Goal: Information Seeking & Learning: Learn about a topic

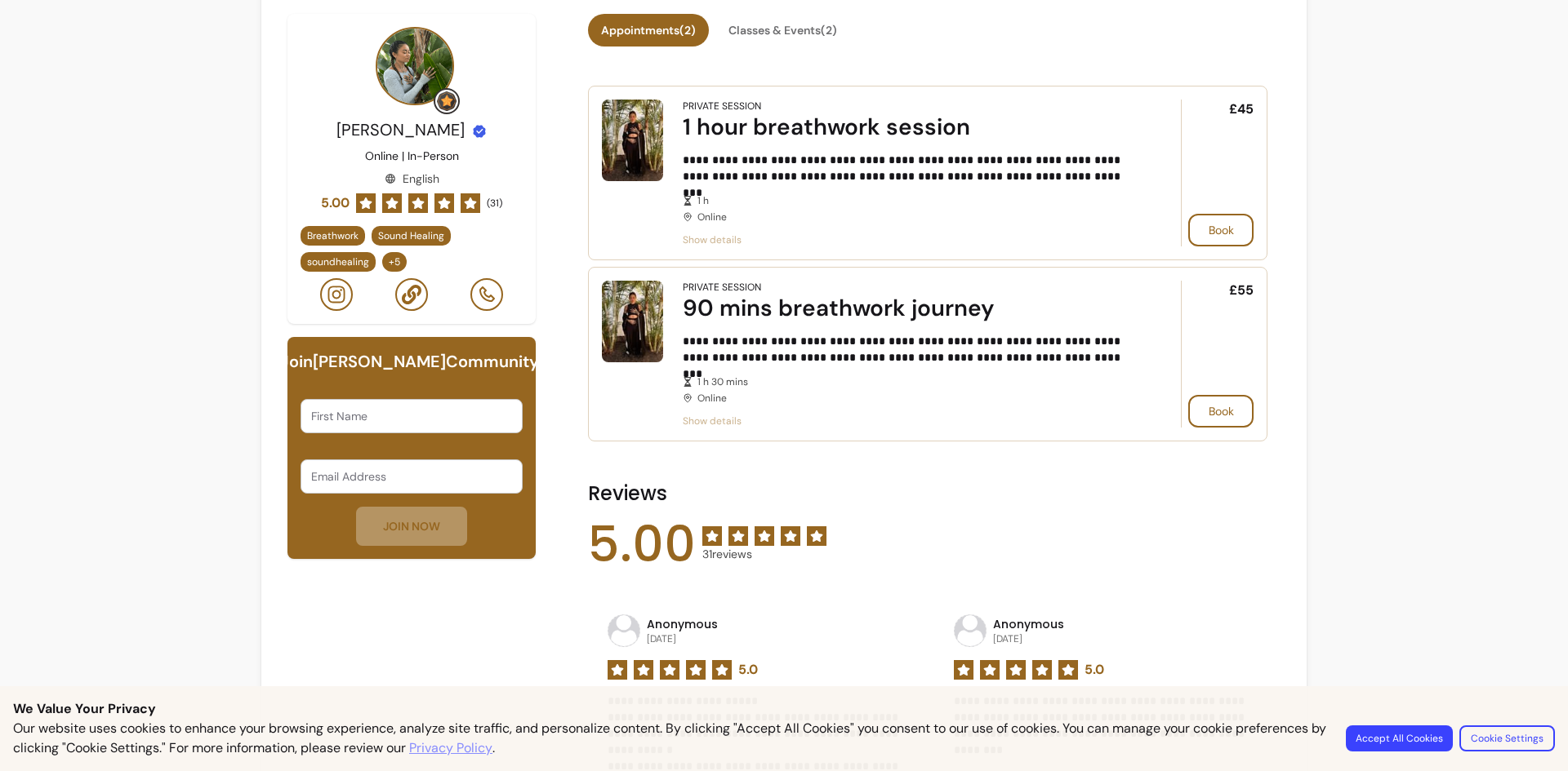
scroll to position [82, 0]
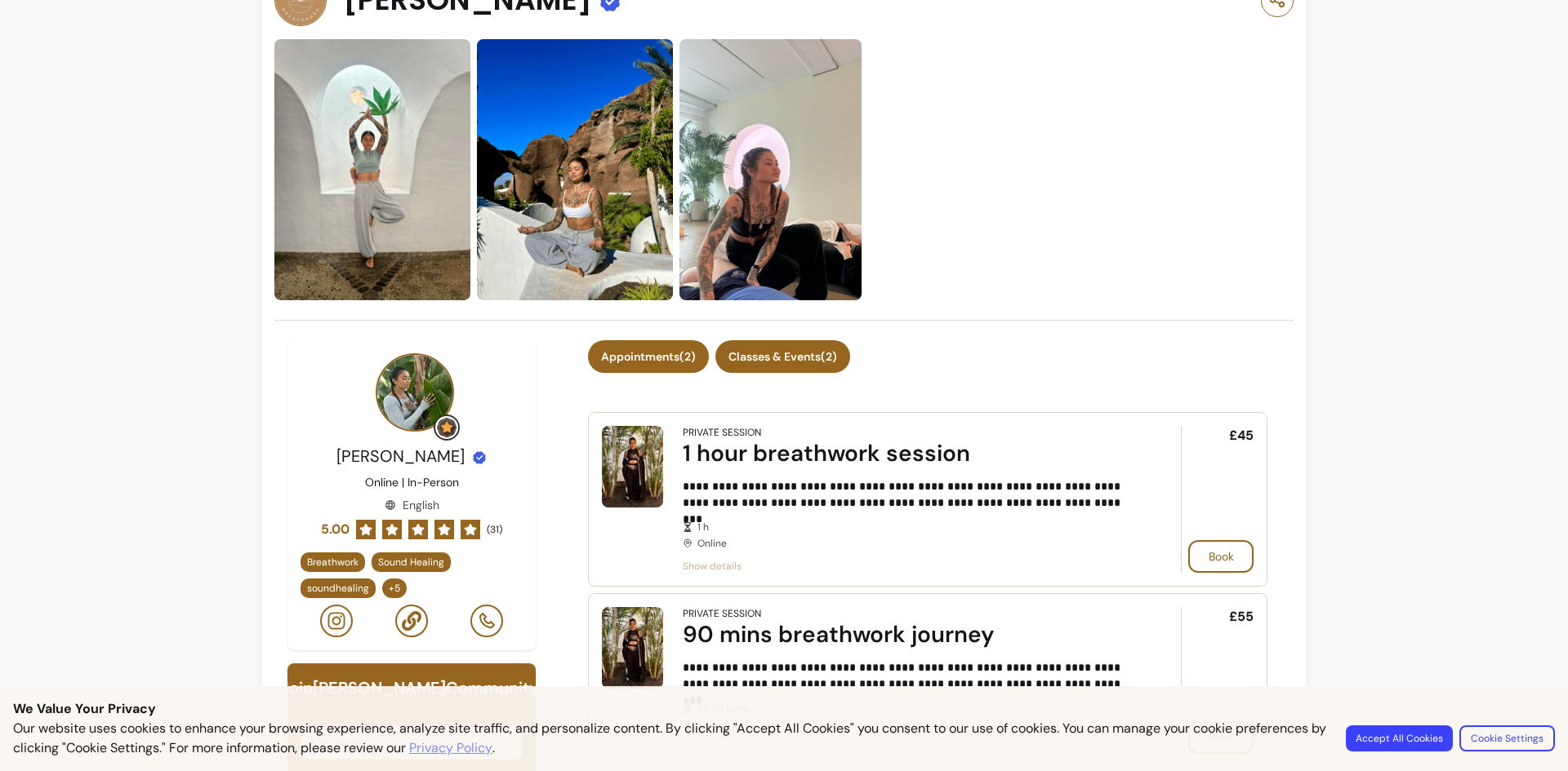
click at [782, 356] on button "Classes & Events ( 2 )" at bounding box center [783, 357] width 135 height 33
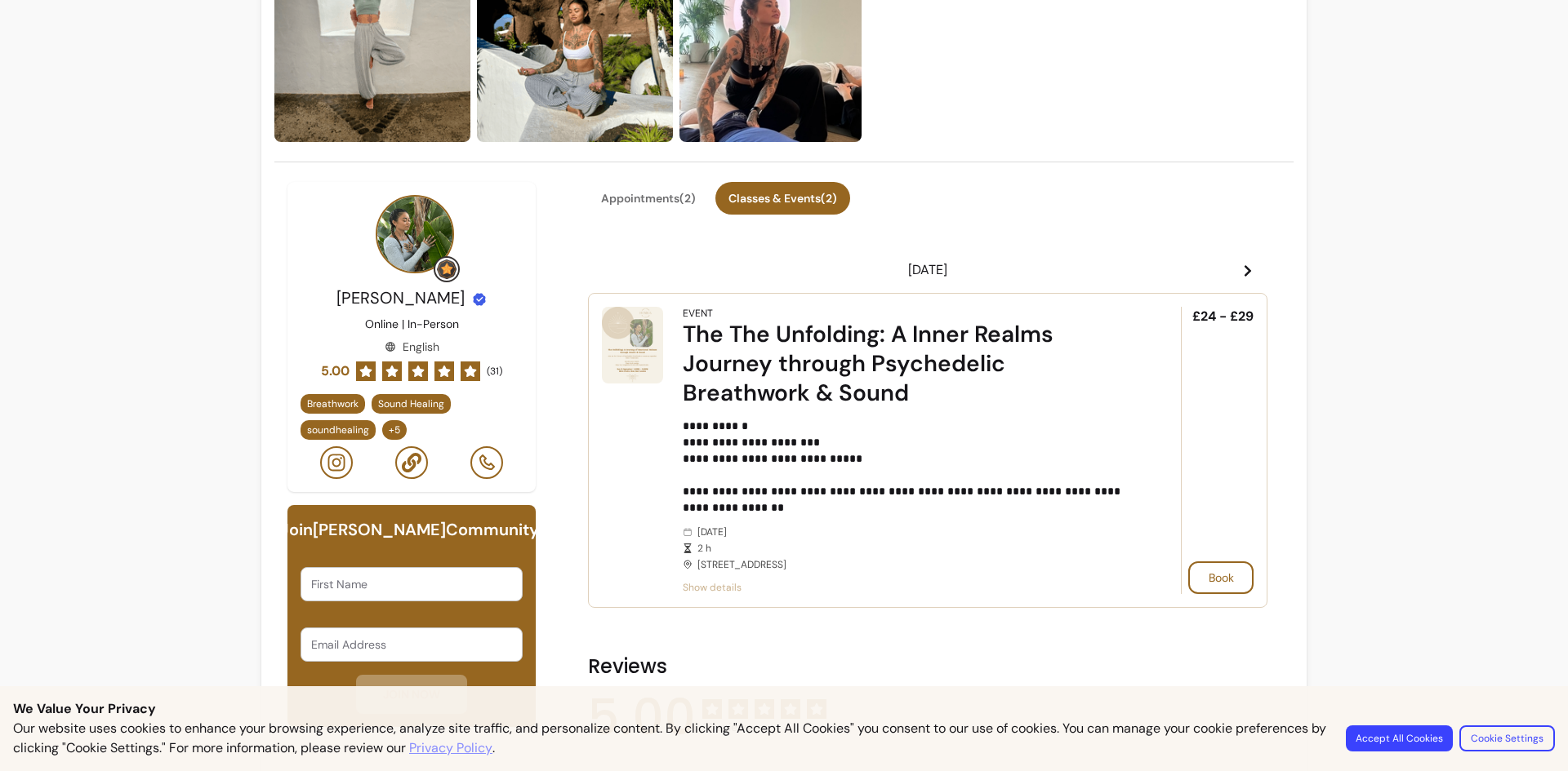
scroll to position [245, 0]
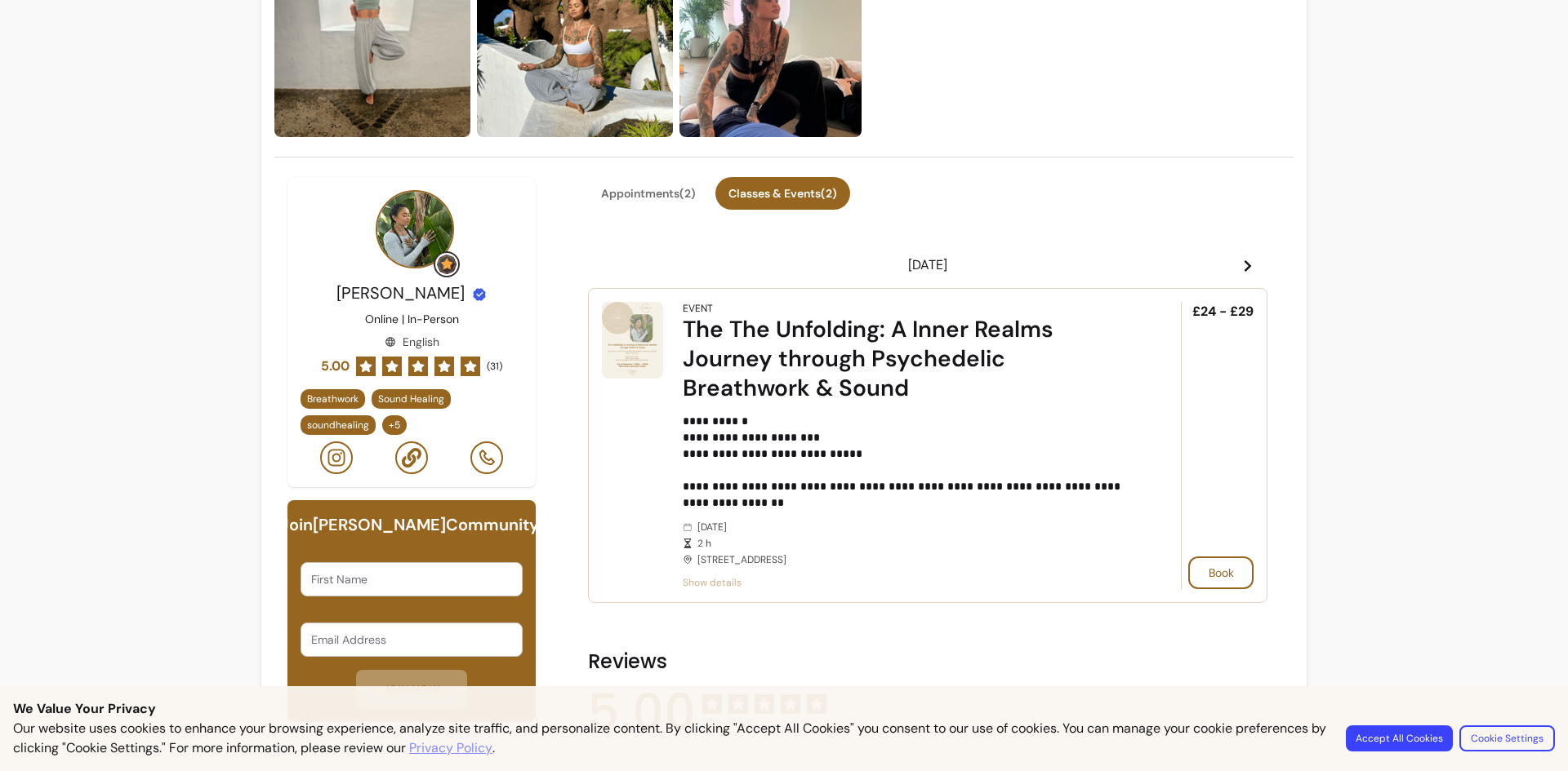
click at [734, 506] on p "**********" at bounding box center [909, 462] width 453 height 98
click at [704, 582] on span "Show details" at bounding box center [909, 583] width 453 height 13
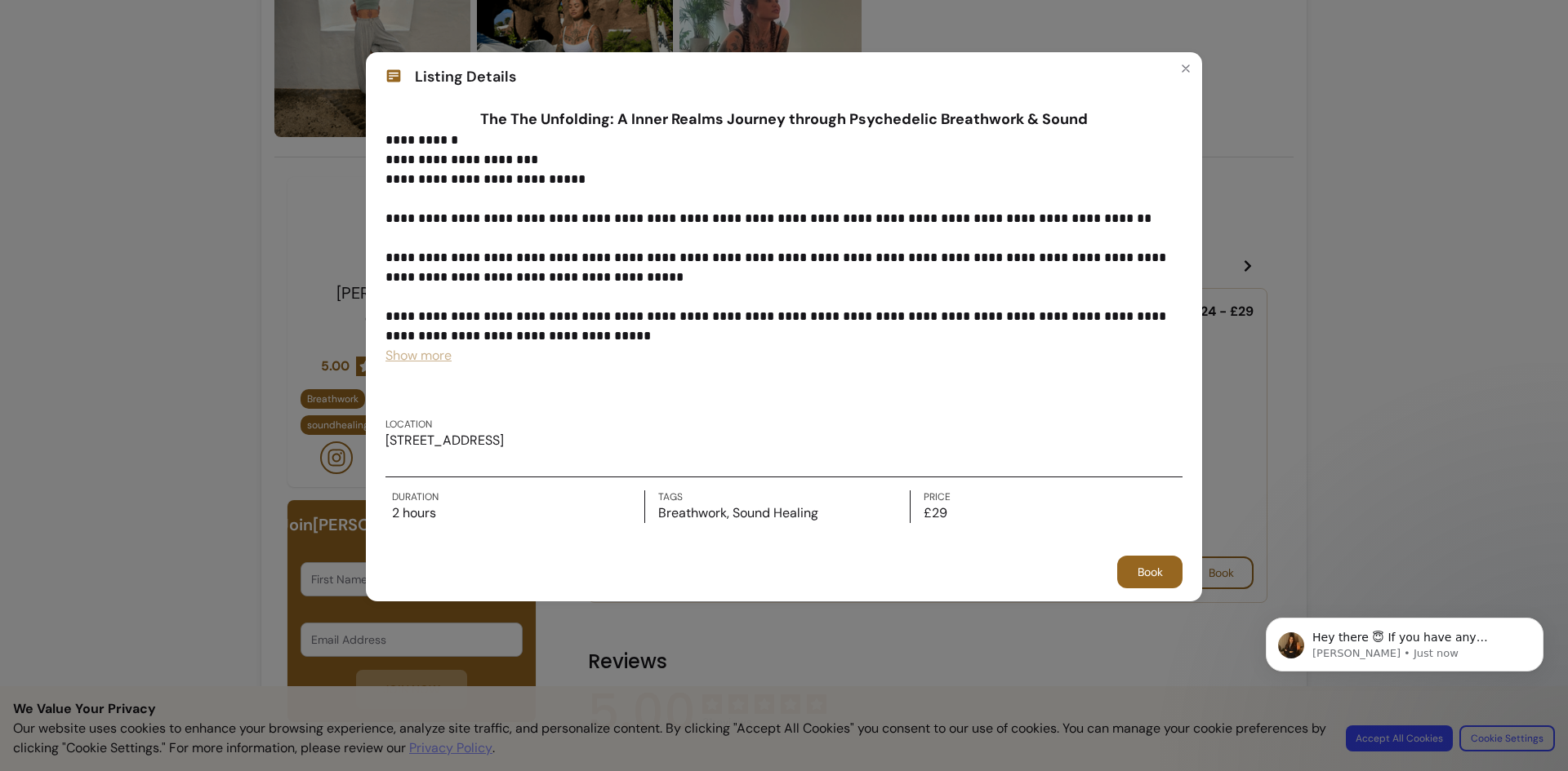
scroll to position [0, 0]
click at [441, 355] on span "Show more" at bounding box center [418, 356] width 66 height 17
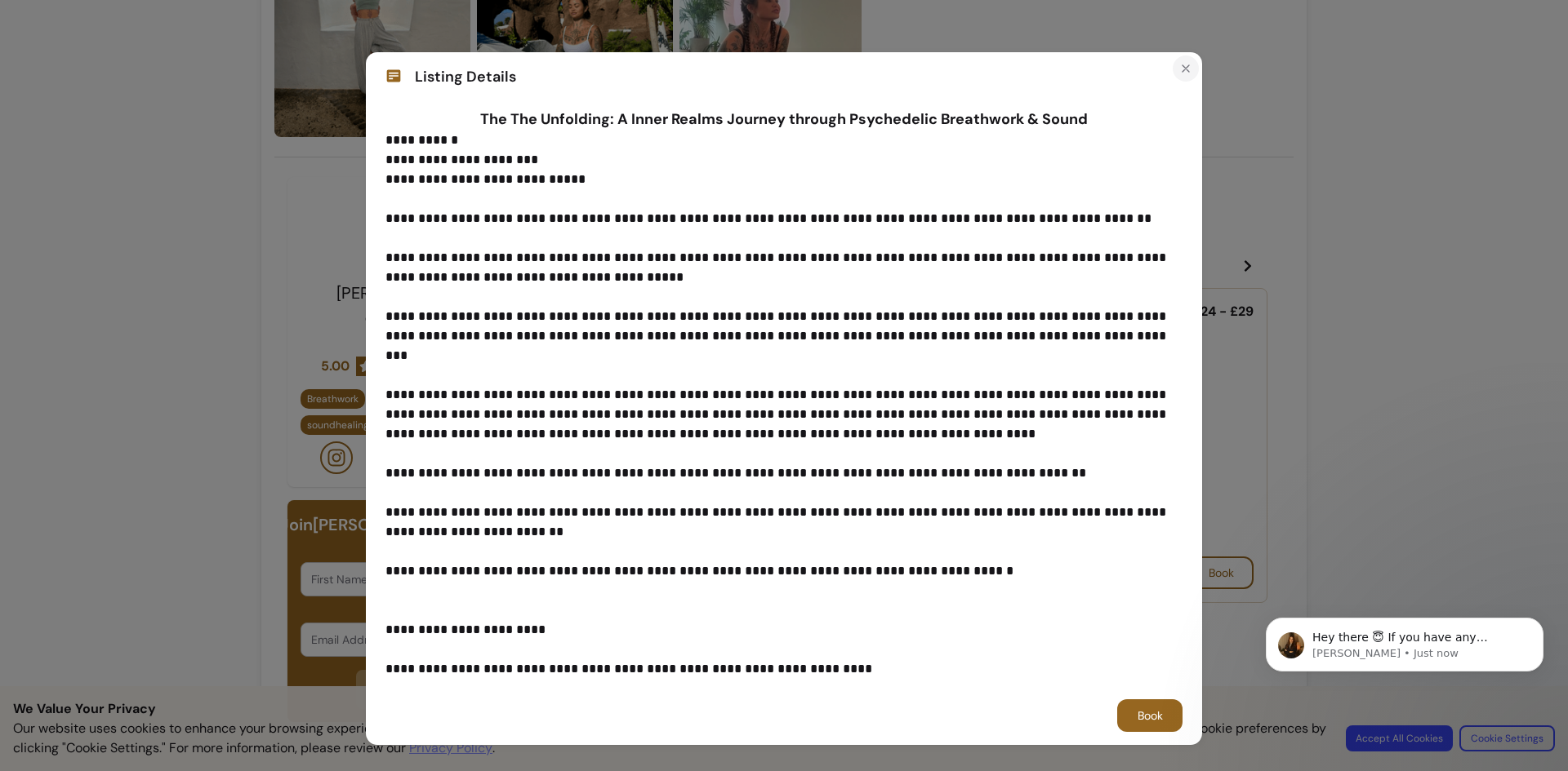
click at [1181, 61] on button "Close" at bounding box center [1186, 69] width 26 height 26
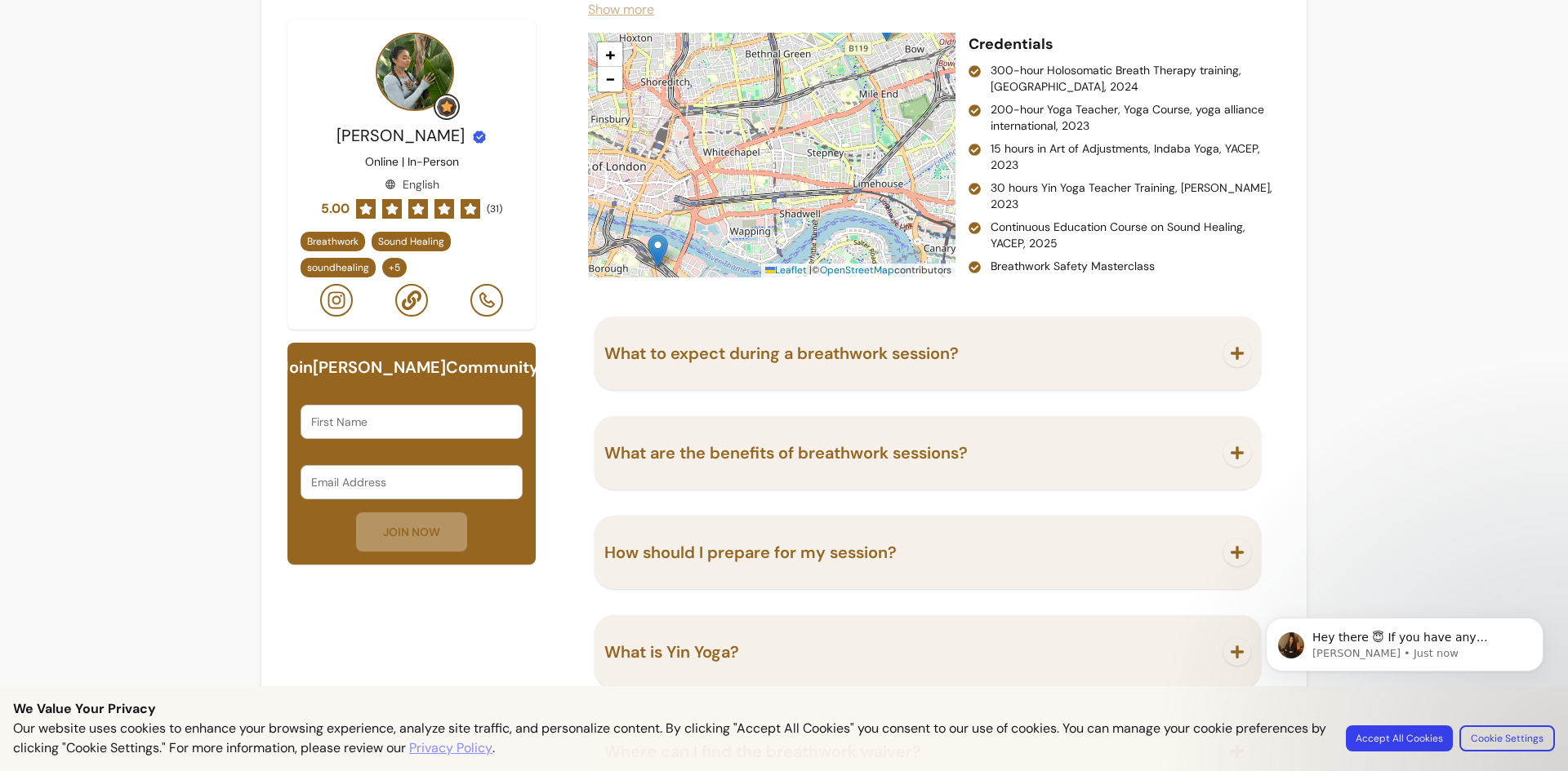
scroll to position [1959, 0]
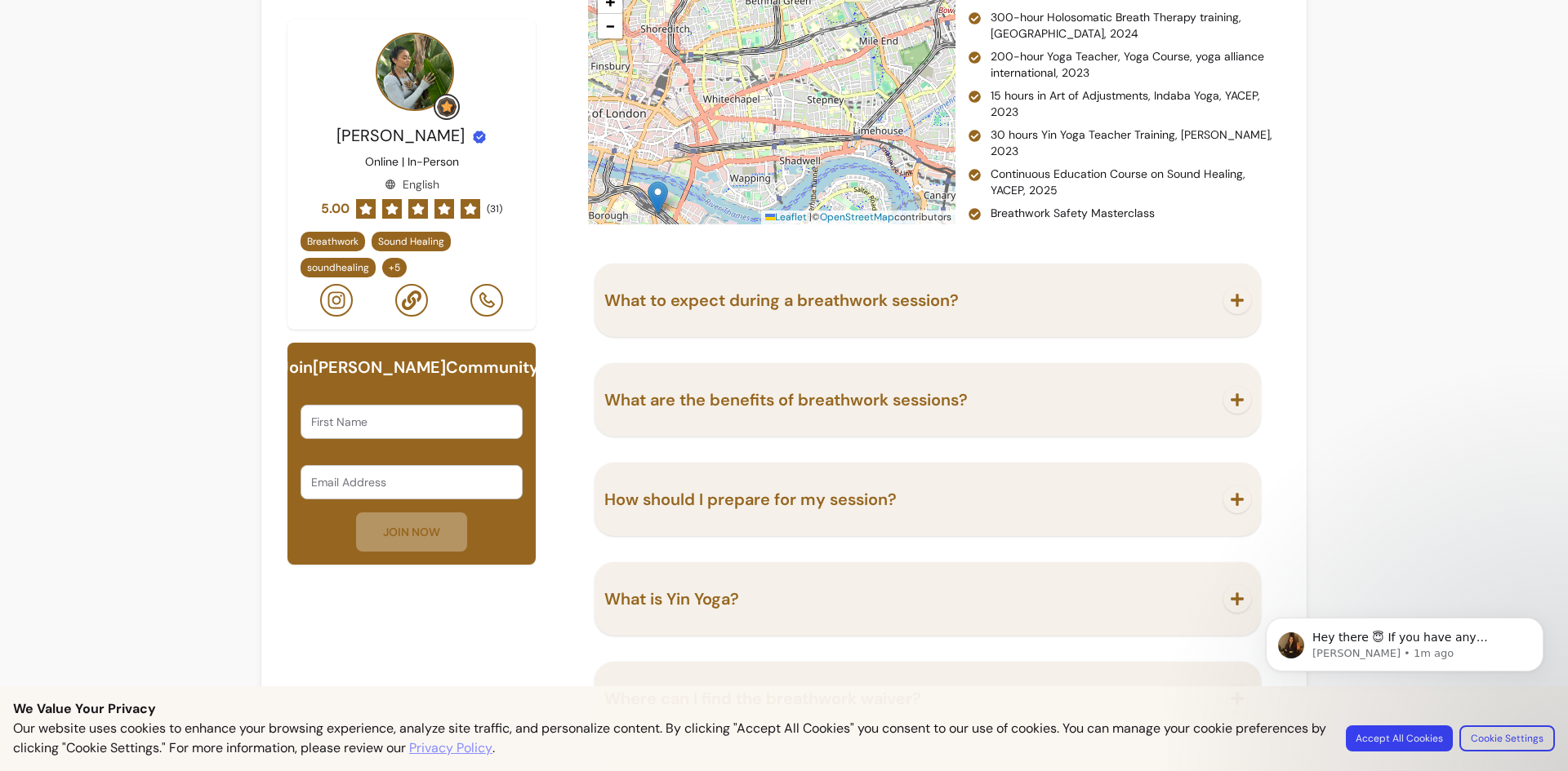
click at [1088, 319] on button "What to expect during a breathwork session?" at bounding box center [928, 301] width 647 height 54
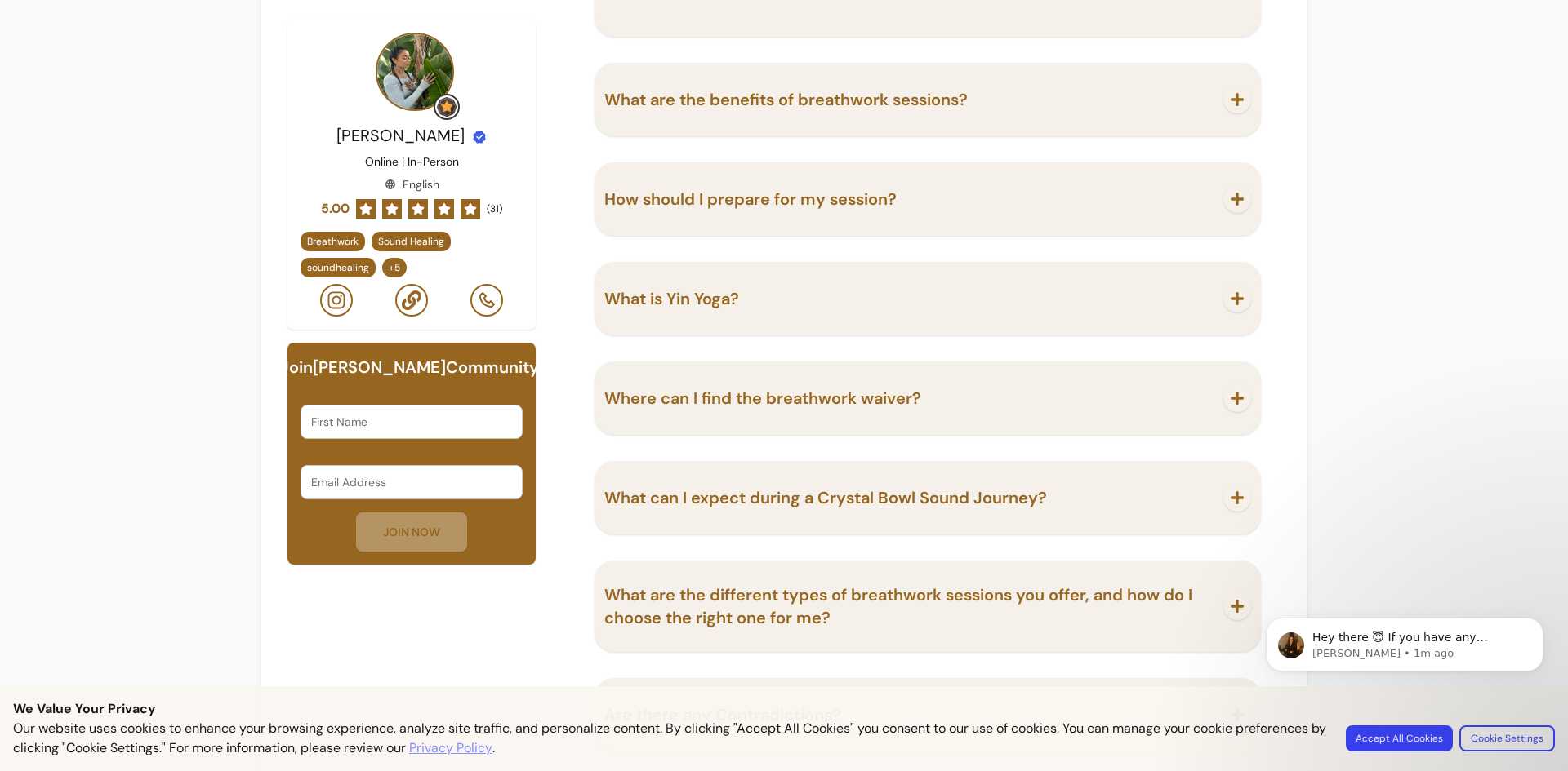
scroll to position [3543, 0]
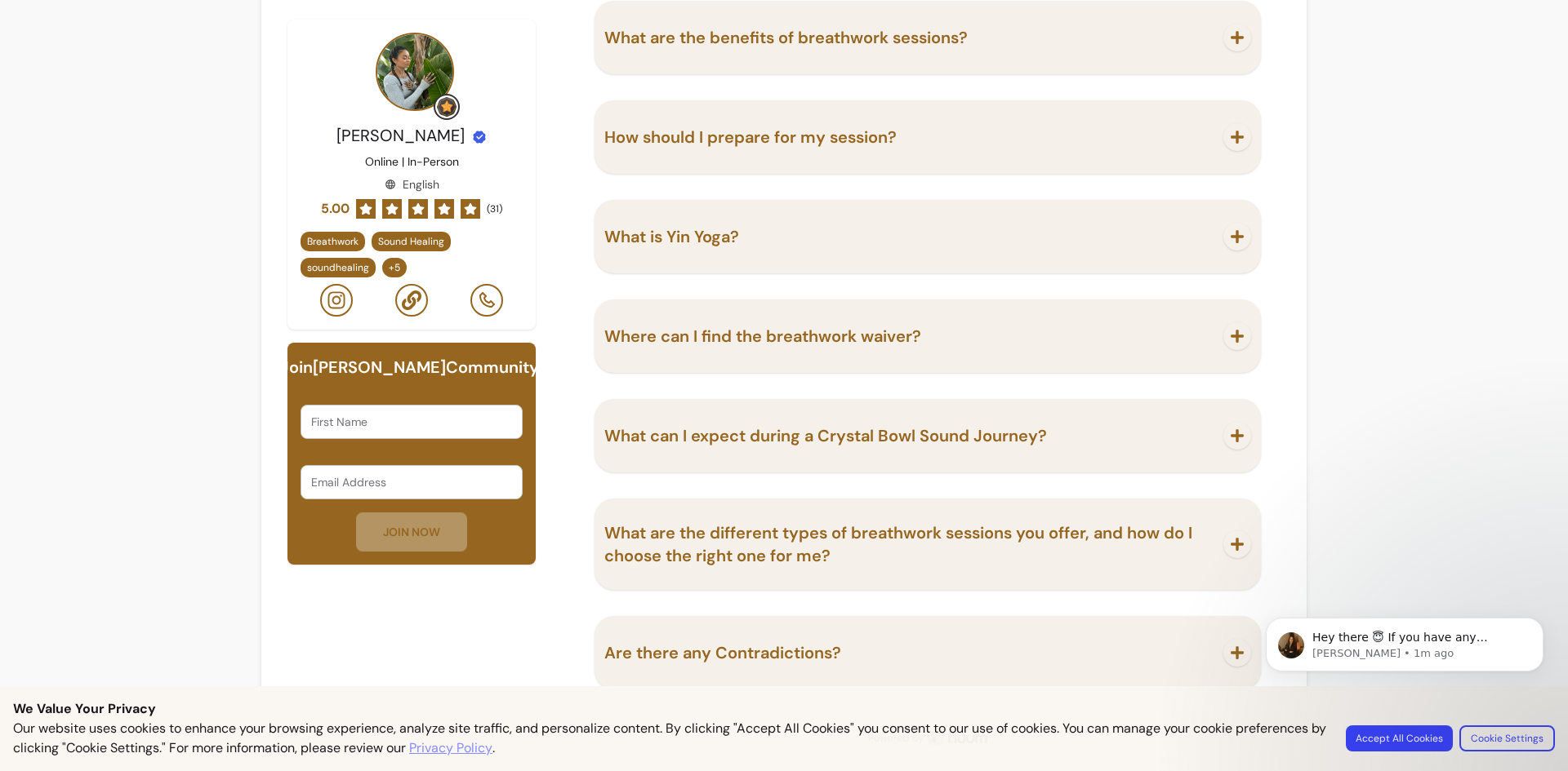
click at [1008, 538] on span "What are the different types of breathwork sessions you offer, and how do I cho…" at bounding box center [898, 544] width 588 height 44
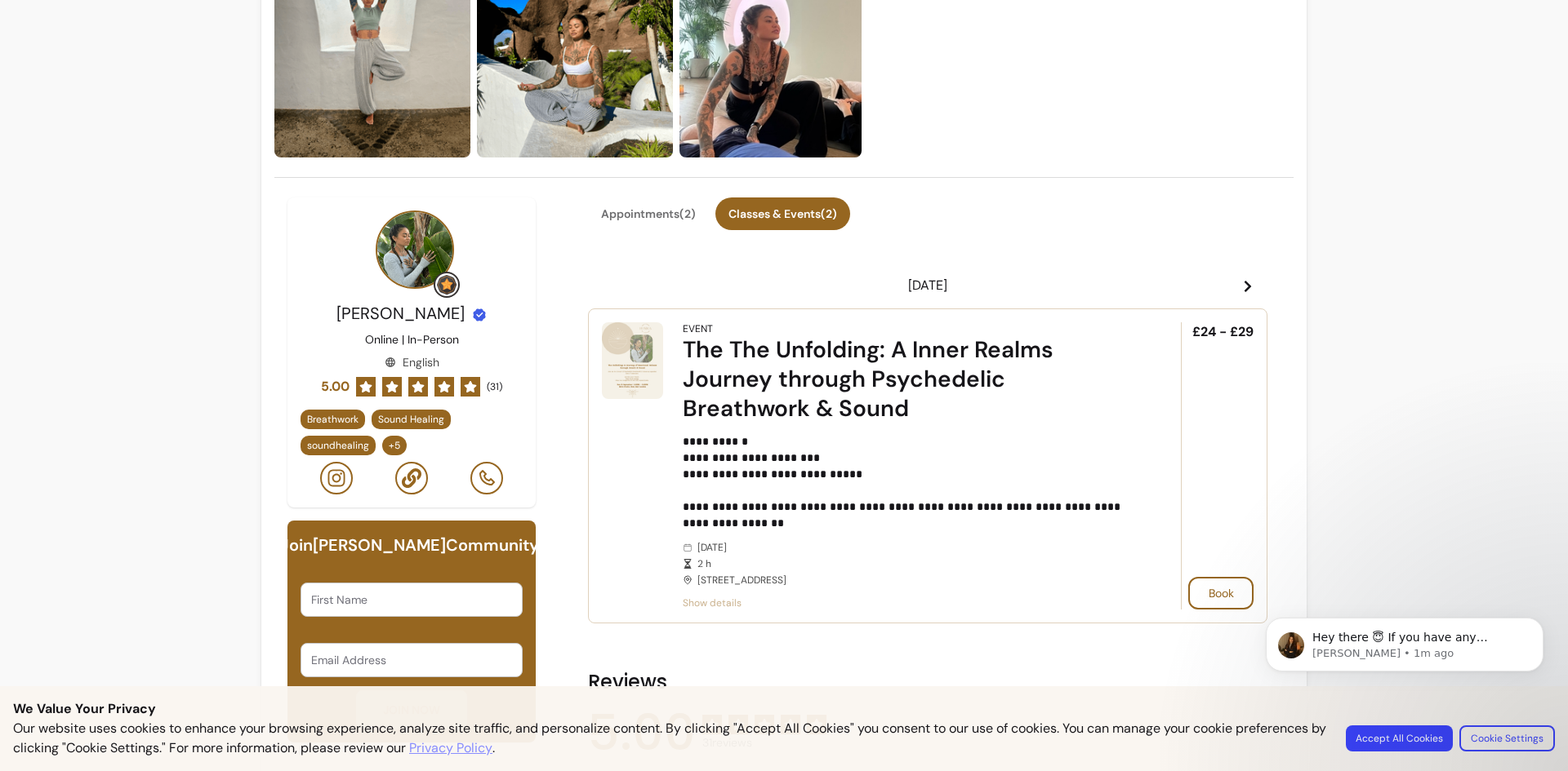
scroll to position [219, 0]
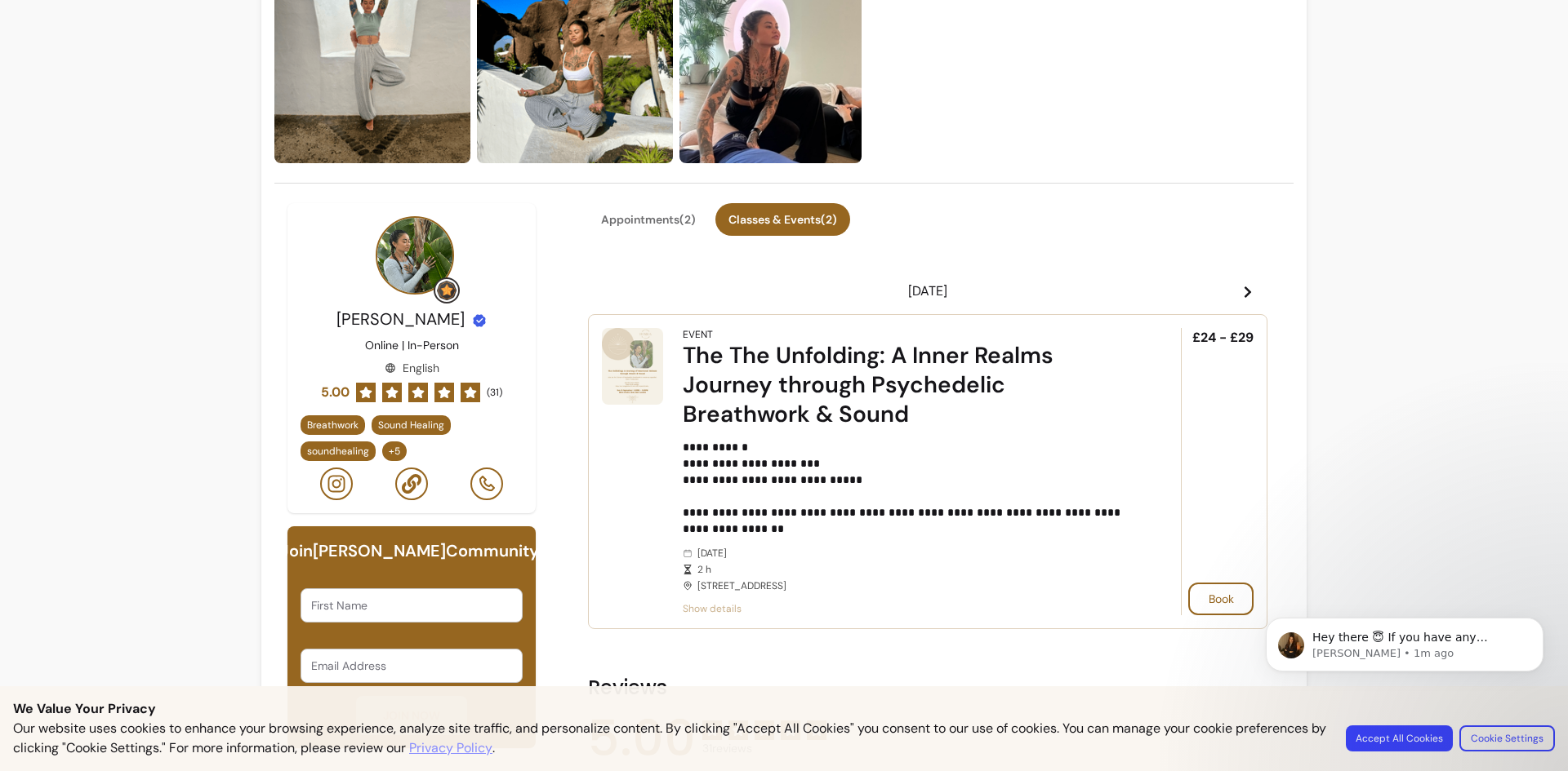
click at [1241, 286] on icon at bounding box center [1248, 292] width 13 height 13
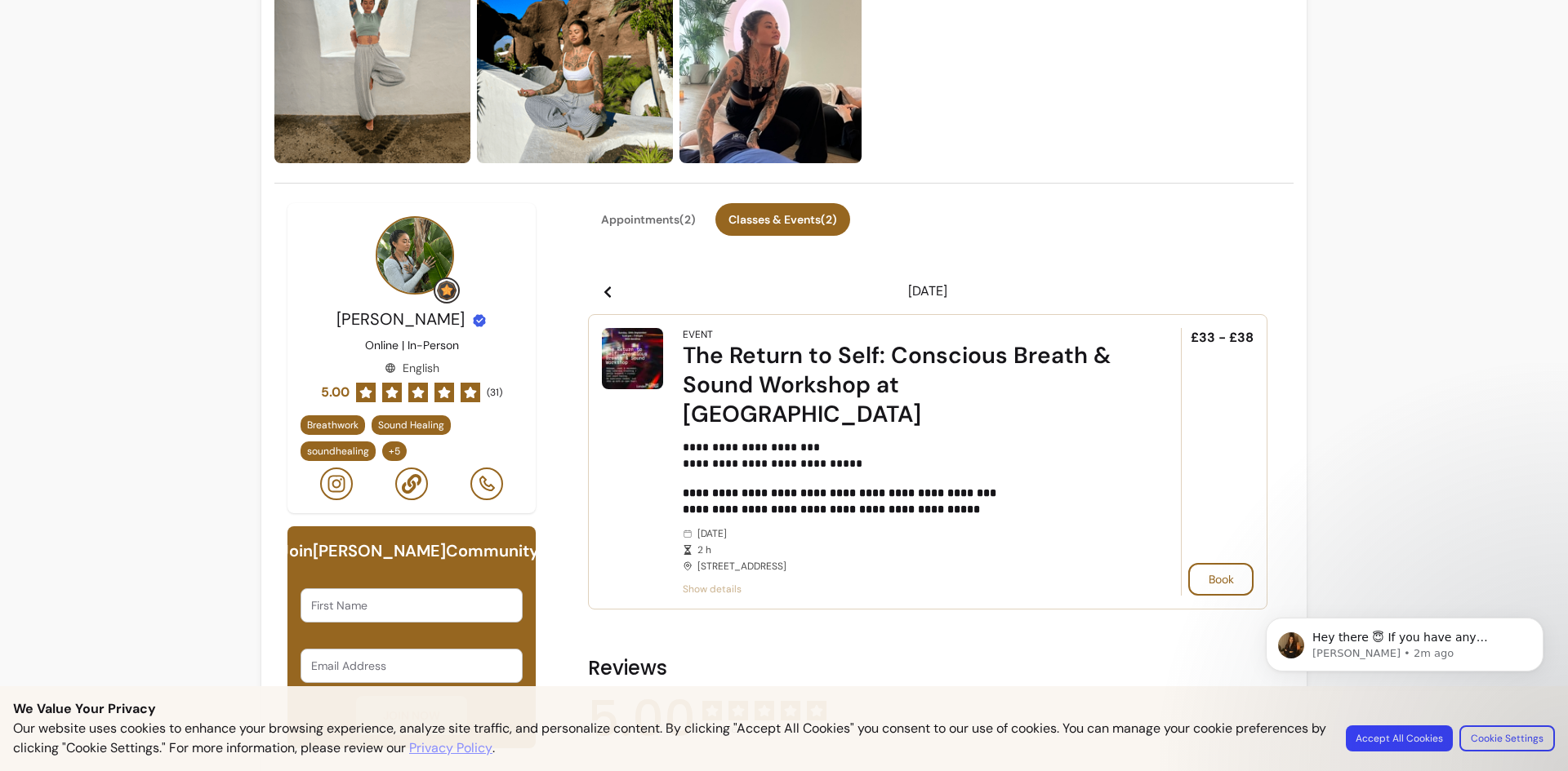
click at [701, 583] on span "Show details" at bounding box center [909, 589] width 453 height 13
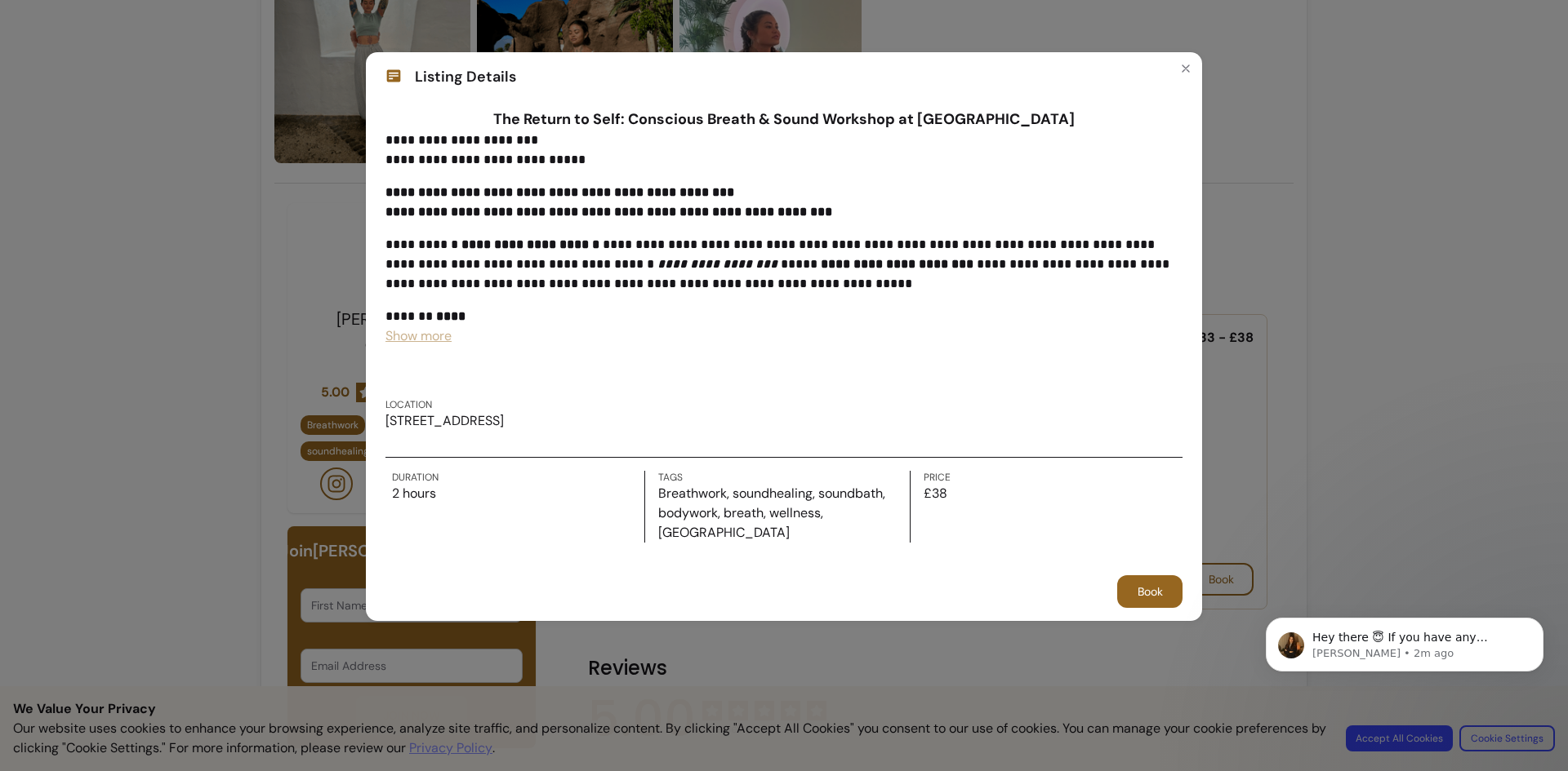
click at [430, 334] on span "Show more" at bounding box center [418, 336] width 66 height 17
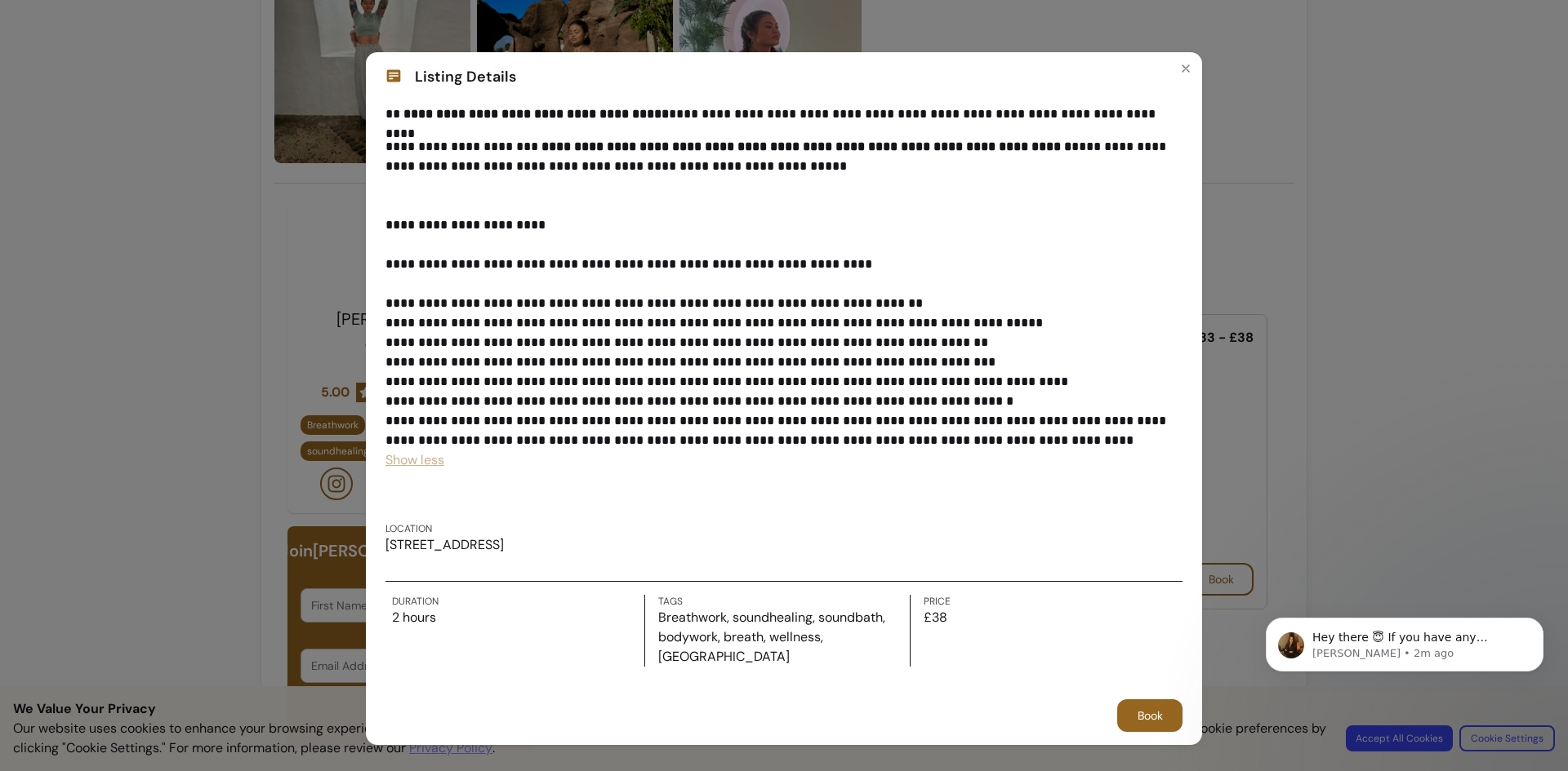
scroll to position [0, 0]
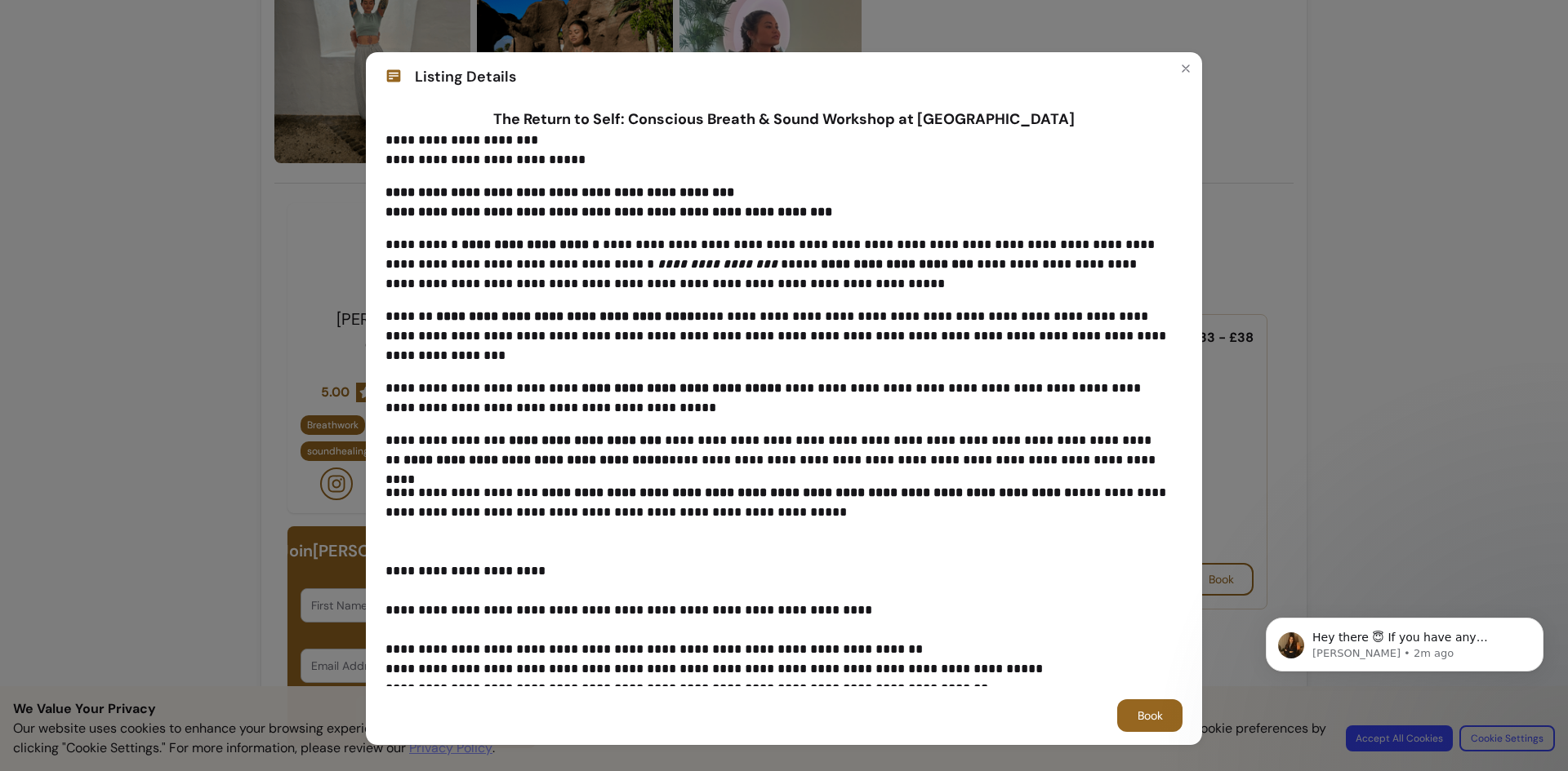
click at [1236, 114] on div "**********" at bounding box center [784, 386] width 1568 height 771
